Goal: Task Accomplishment & Management: Manage account settings

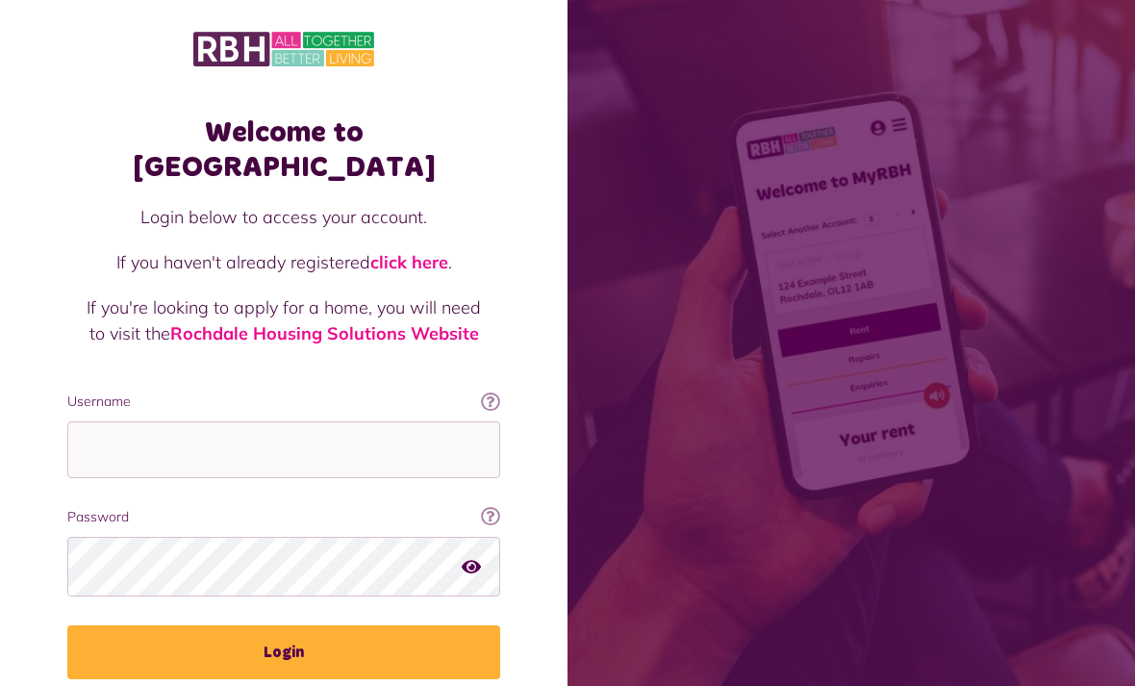
scroll to position [62, 0]
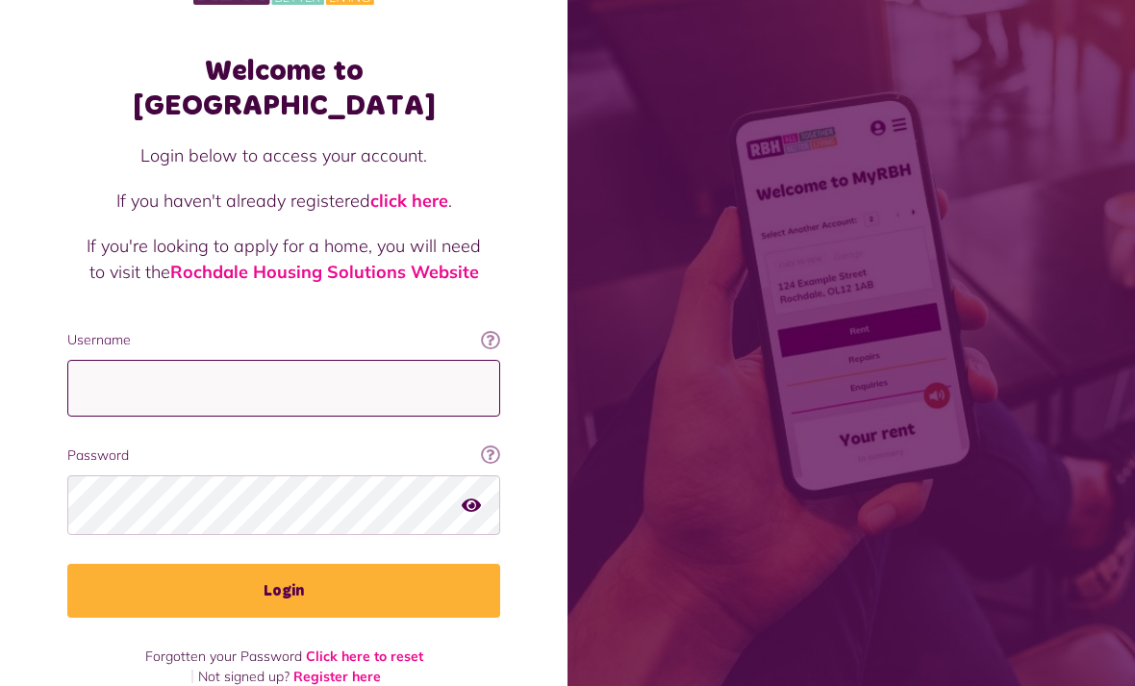
click at [108, 360] on input "Username" at bounding box center [283, 388] width 433 height 57
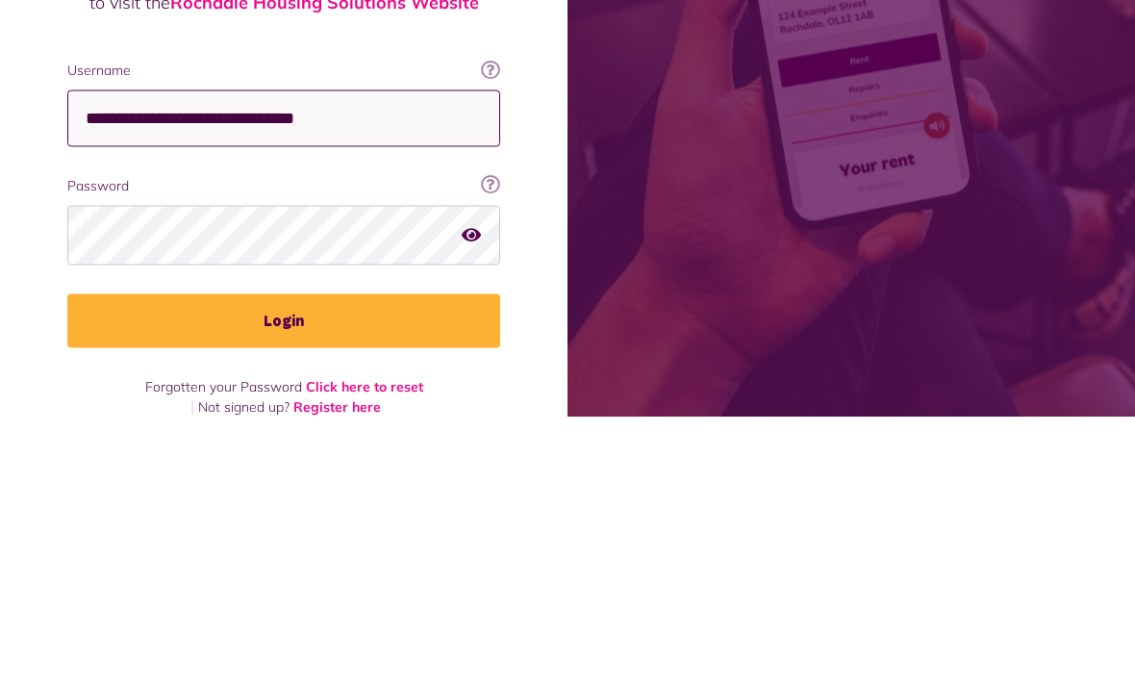
type input "**********"
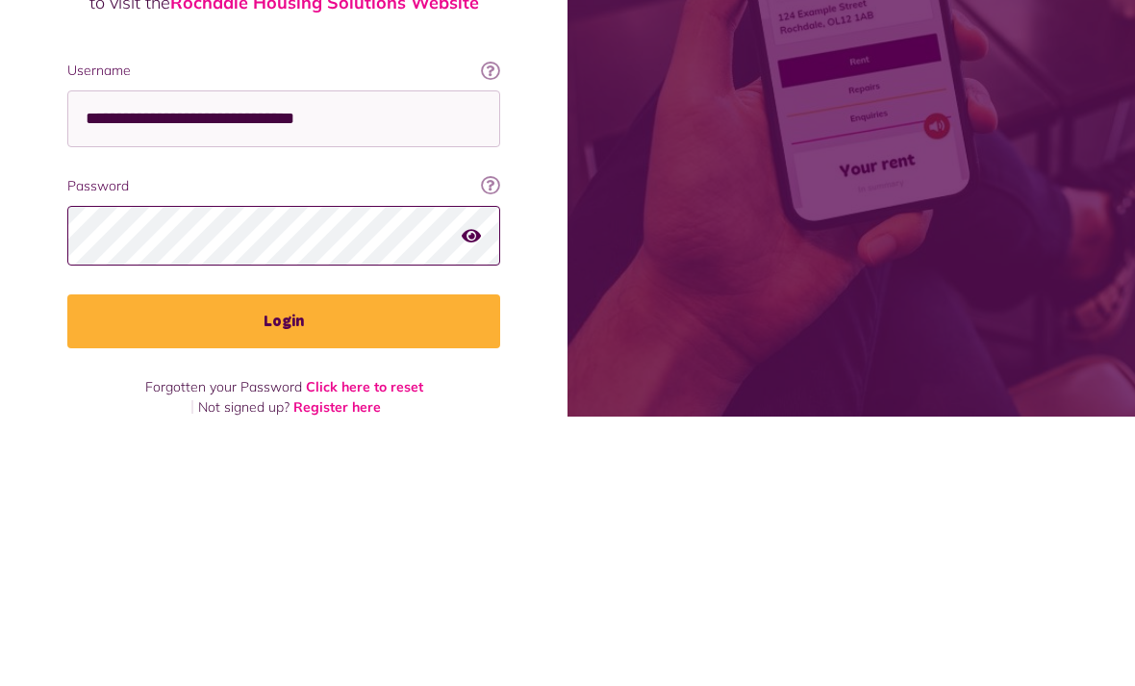
click at [284, 564] on button "Login" at bounding box center [283, 591] width 433 height 54
click at [317, 564] on button "Login" at bounding box center [283, 591] width 433 height 54
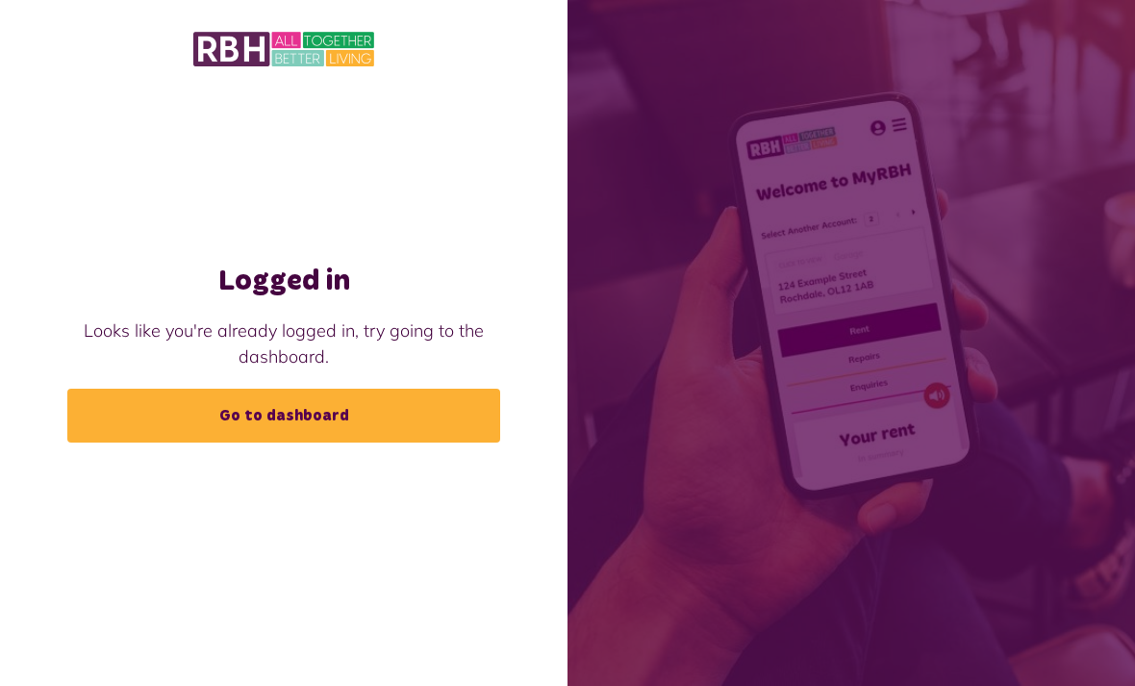
click at [327, 437] on link "Go to dashboard" at bounding box center [283, 416] width 433 height 54
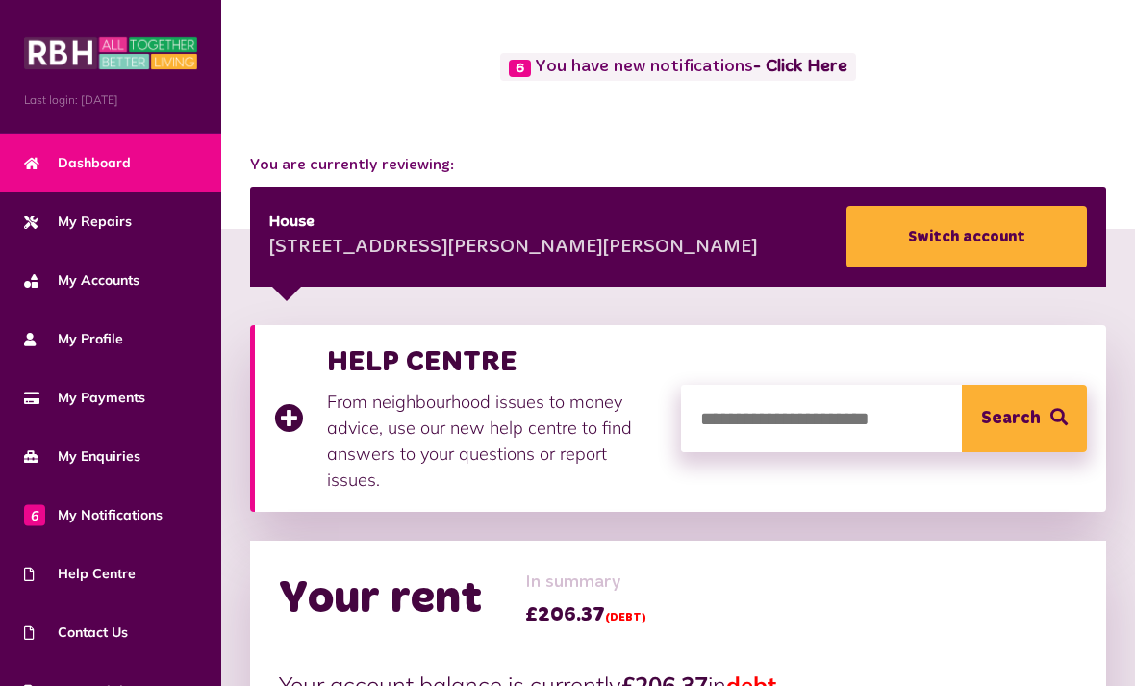
scroll to position [95, 0]
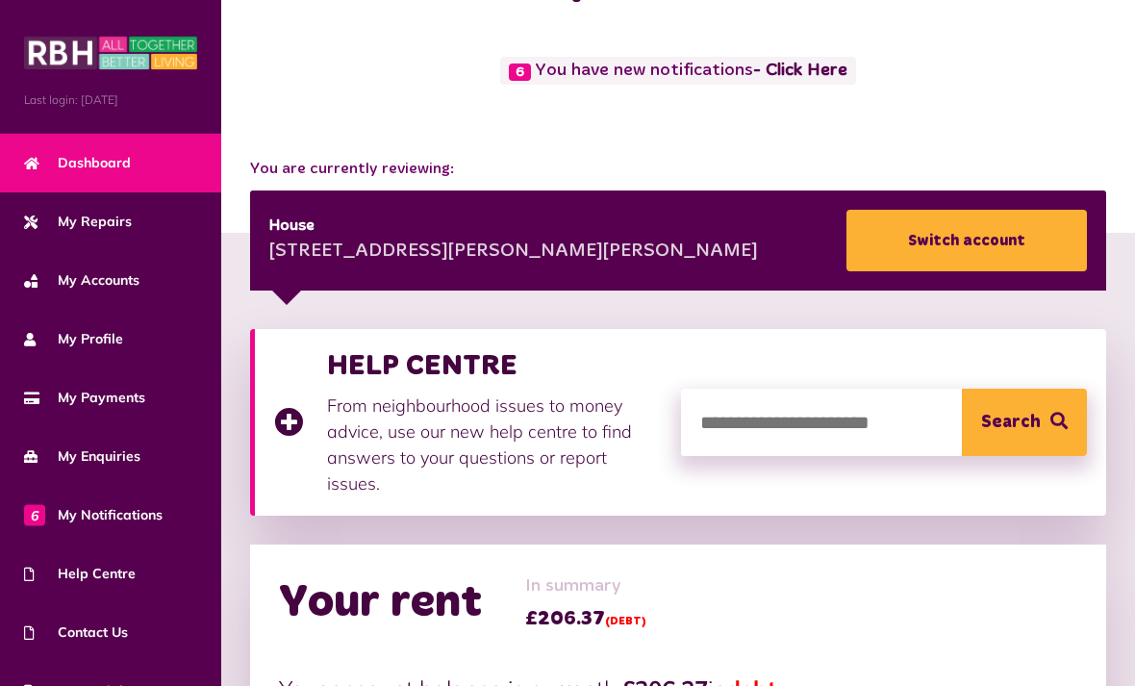
click at [105, 405] on span "My Payments" at bounding box center [84, 398] width 121 height 20
